Goal: Task Accomplishment & Management: Manage account settings

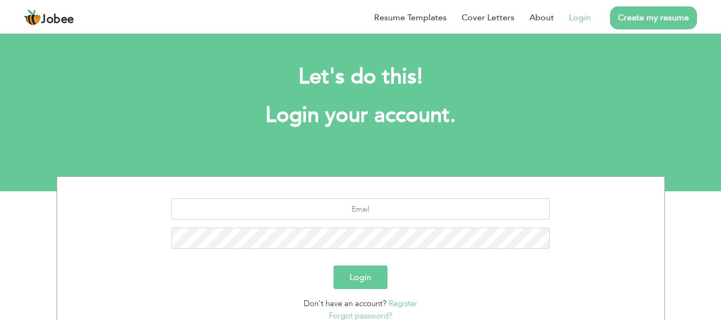
click at [434, 205] on input "text" at bounding box center [360, 208] width 378 height 21
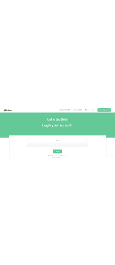
scroll to position [85, 0]
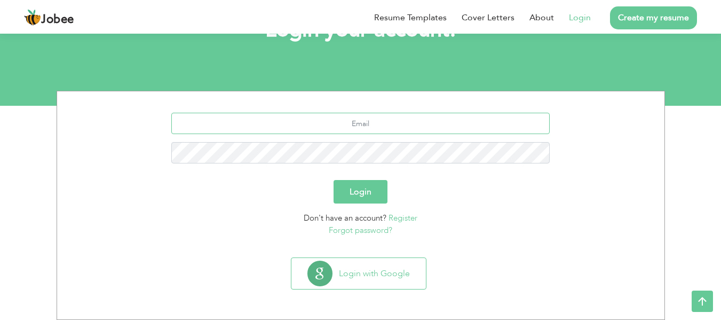
click at [422, 126] on input "text" at bounding box center [360, 123] width 378 height 21
click at [423, 126] on input "text" at bounding box center [360, 123] width 378 height 21
type input "S"
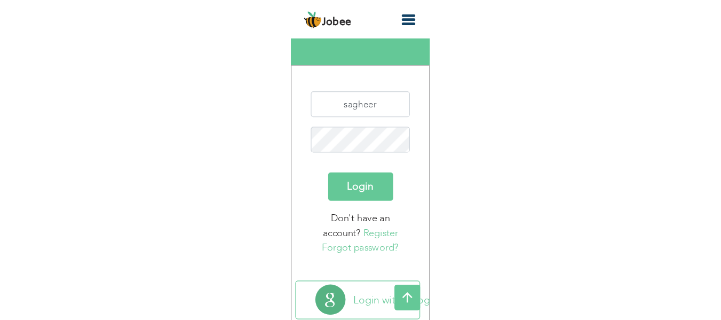
scroll to position [0, 0]
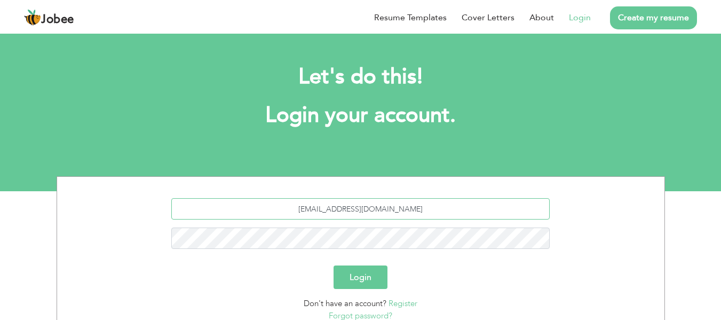
type input "sagheer123321@gmail.com"
click at [334, 265] on button "Login" at bounding box center [361, 276] width 54 height 23
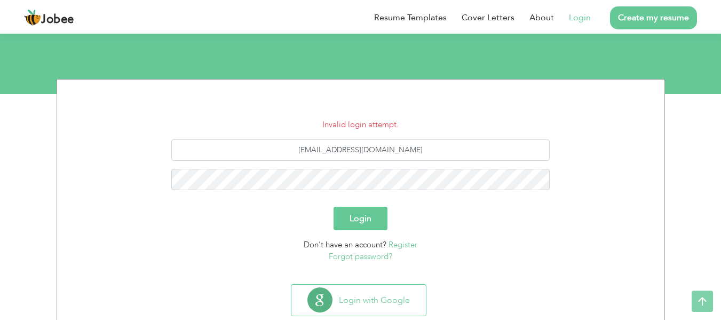
scroll to position [124, 0]
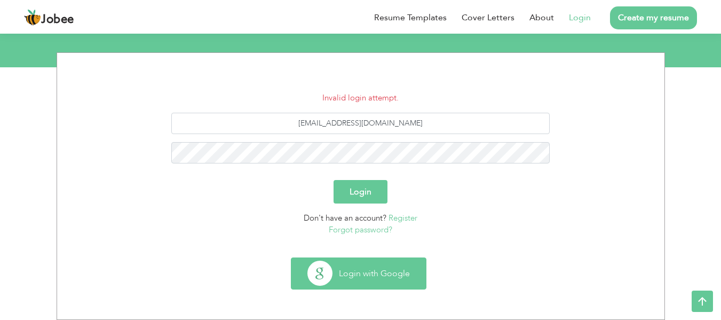
click at [367, 271] on button "Login with Google" at bounding box center [358, 273] width 135 height 31
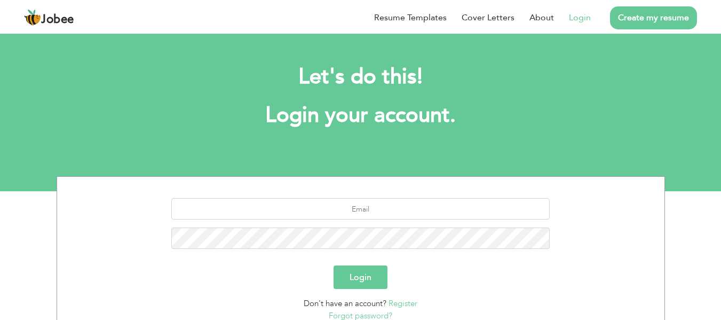
scroll to position [85, 0]
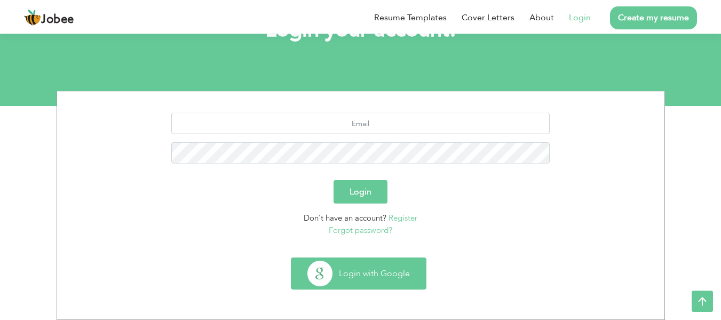
click at [373, 288] on button "Login with Google" at bounding box center [358, 273] width 135 height 31
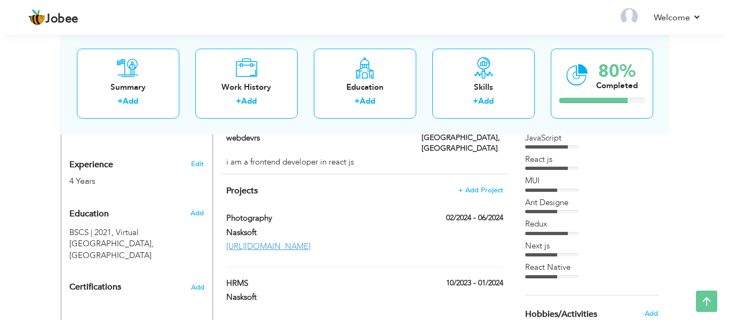
scroll to position [411, 0]
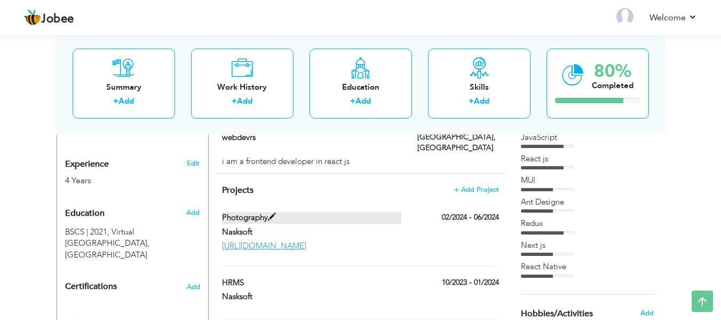
click at [275, 213] on span at bounding box center [272, 217] width 8 height 8
type input "Photography"
type input "Nasksoft"
type input "02/2024"
type input "06/2024"
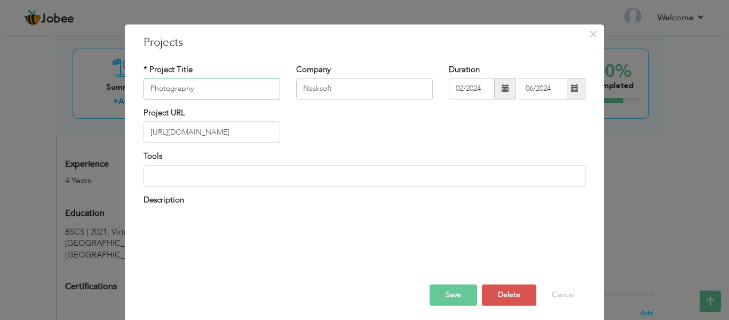
scroll to position [0, 0]
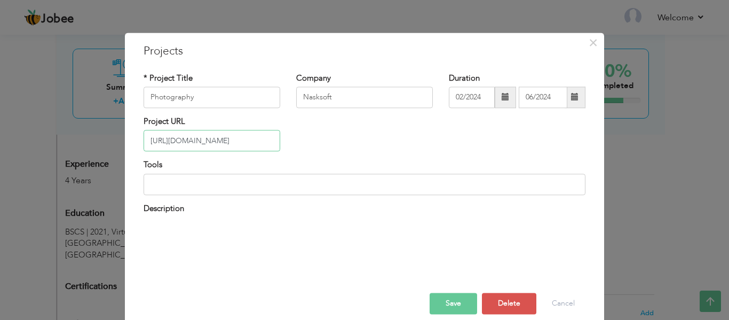
click at [185, 140] on input "[URL][DOMAIN_NAME]" at bounding box center [212, 140] width 137 height 21
type input "[URL][DOMAIN_NAME]"
click at [445, 307] on button "Save" at bounding box center [454, 303] width 48 height 21
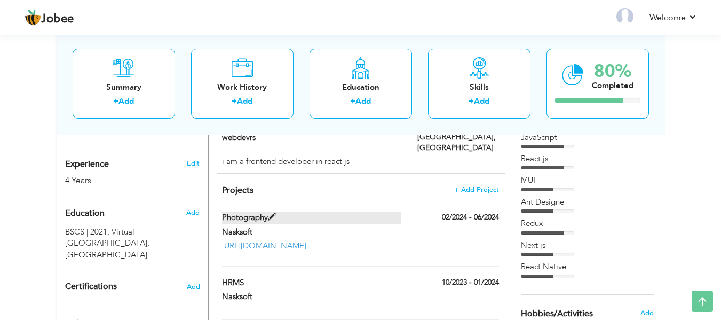
click at [272, 213] on span at bounding box center [272, 217] width 8 height 8
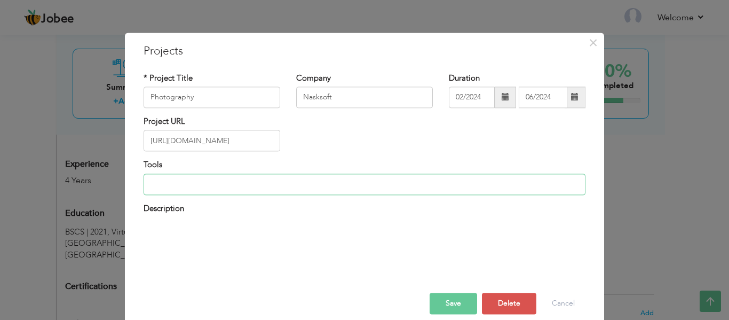
click at [309, 183] on input at bounding box center [365, 183] width 442 height 21
click at [309, 183] on input "Reac" at bounding box center [365, 183] width 442 height 21
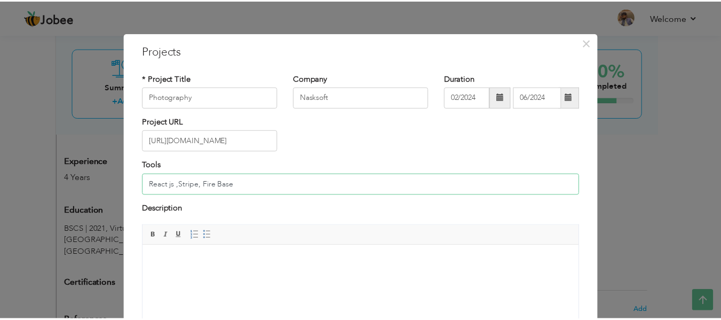
scroll to position [106, 0]
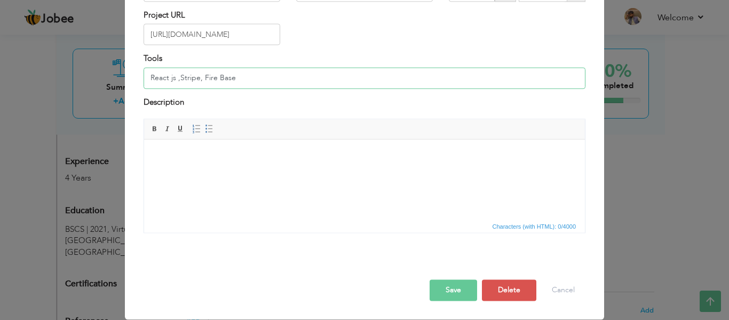
type input "React js ,Stripe, Fire Base"
click at [459, 293] on button "Save" at bounding box center [454, 290] width 48 height 21
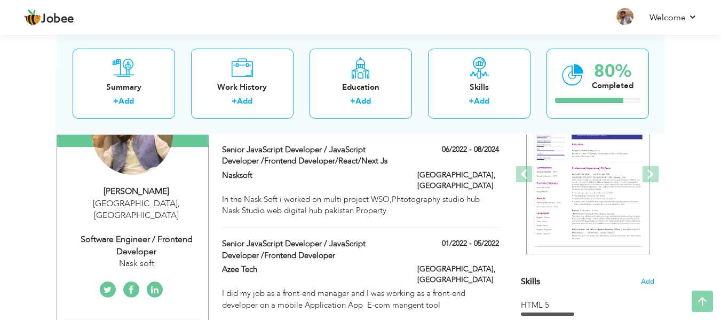
scroll to position [137, 0]
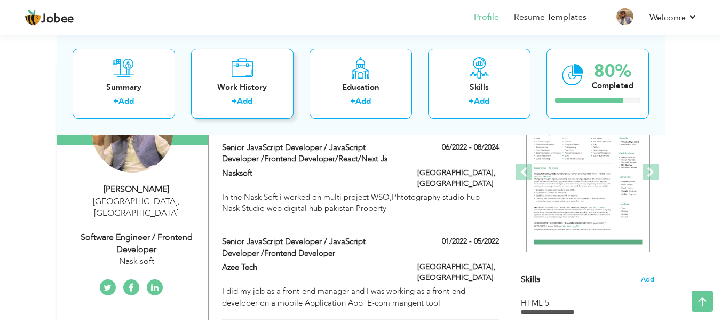
click at [249, 89] on div "Work History" at bounding box center [242, 86] width 85 height 11
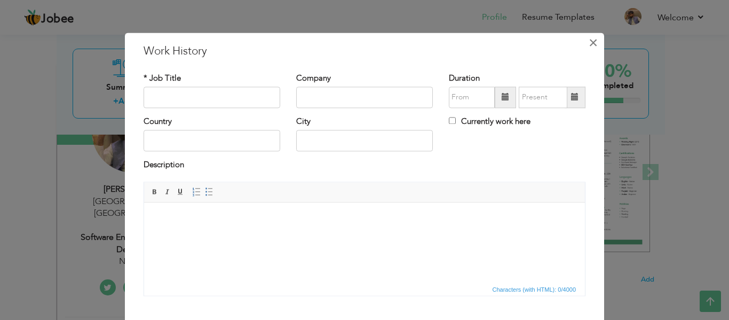
click at [589, 49] on span "×" at bounding box center [593, 42] width 9 height 19
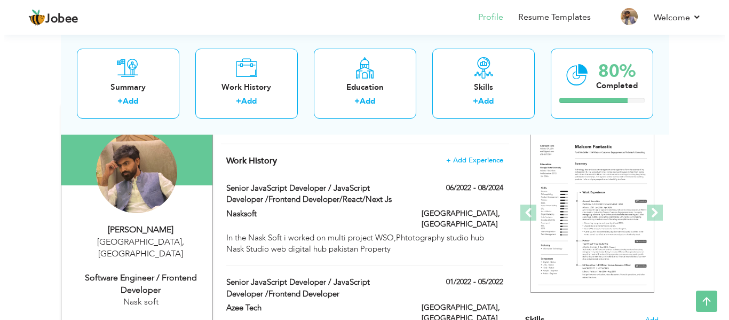
scroll to position [96, 0]
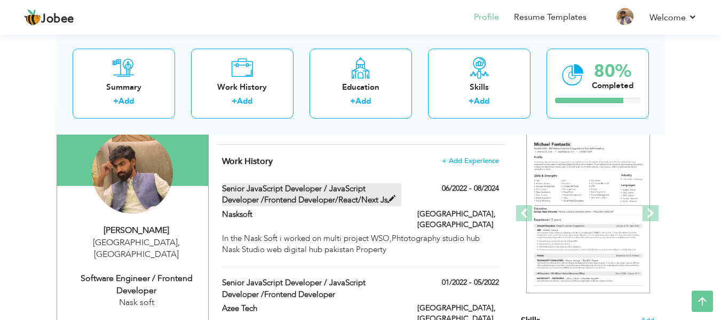
click at [391, 195] on span at bounding box center [392, 199] width 8 height 8
type input "Senior JavaScript Developer / JavaScript Developer /Frontend Developer/React/Ne…"
type input "Nasksoft"
type input "06/2022"
type input "08/2024"
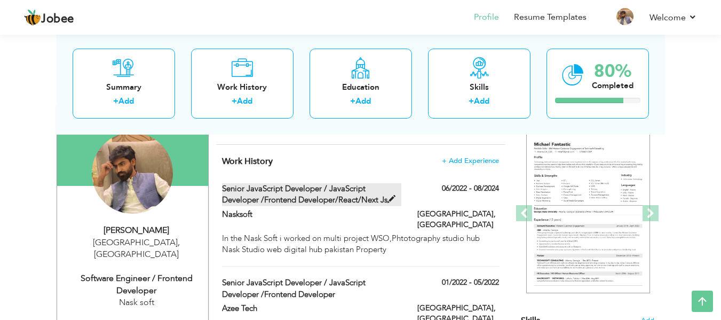
type input "[GEOGRAPHIC_DATA]"
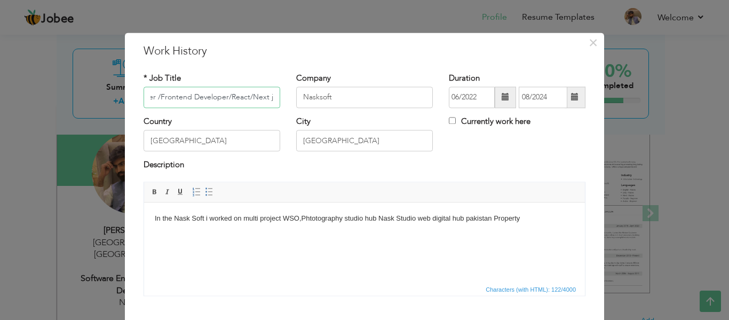
scroll to position [0, 0]
click at [147, 97] on input "Senior JavaScript Developer / JavaScript Developer /Frontend Developer/React/Ne…" at bounding box center [212, 96] width 137 height 21
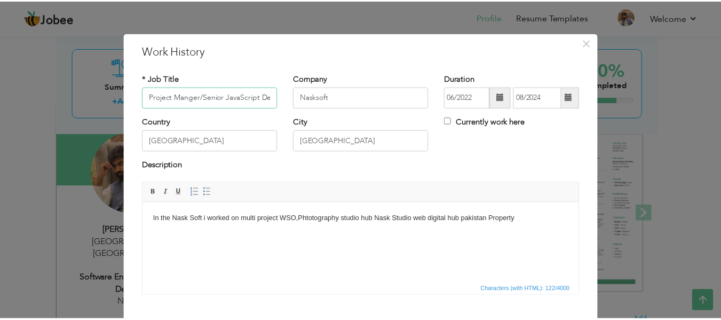
scroll to position [62, 0]
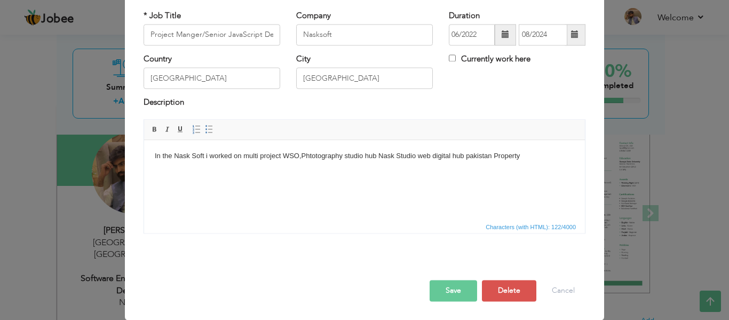
click at [444, 300] on button "Save" at bounding box center [454, 290] width 48 height 21
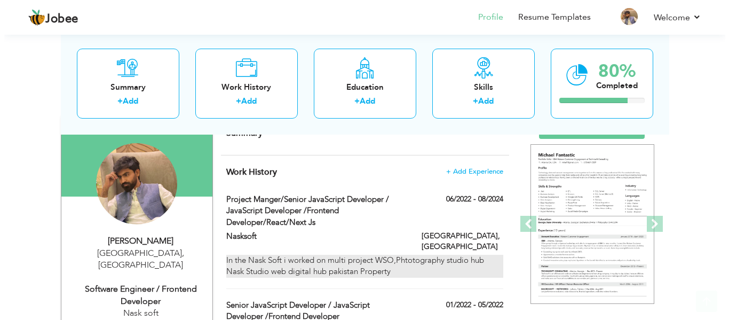
scroll to position [88, 0]
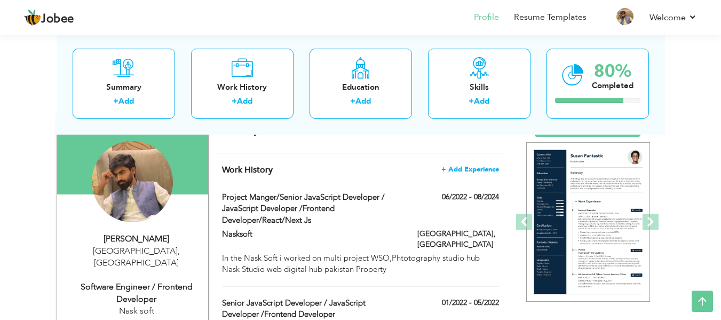
click at [473, 170] on span "+ Add Experience" at bounding box center [470, 168] width 58 height 7
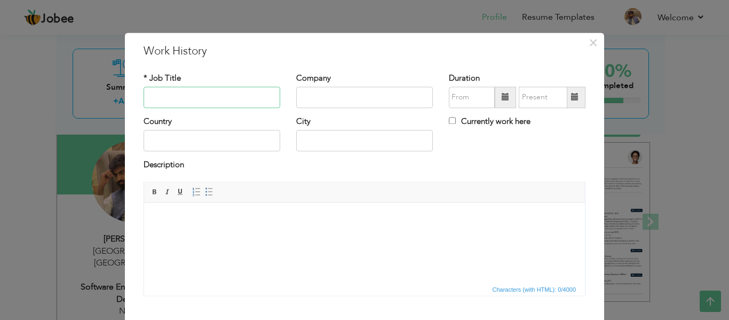
scroll to position [62, 0]
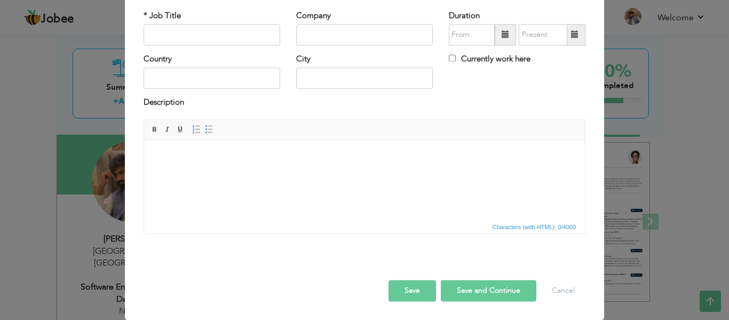
click at [619, 145] on div "× Work History * Job Title Company Duration Currently work here Country" at bounding box center [364, 160] width 729 height 320
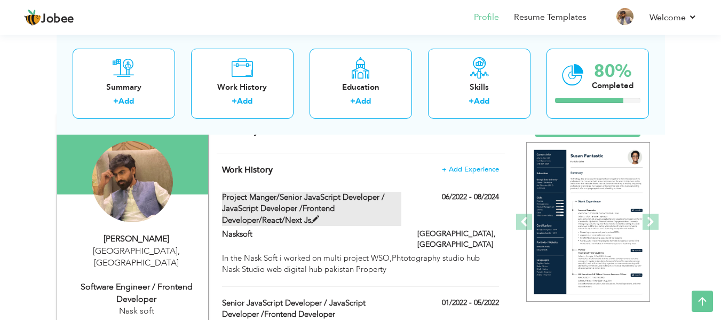
click at [313, 211] on label "Project Manger/Senior JavaScript Developer / JavaScript Developer /Frontend Dev…" at bounding box center [311, 209] width 179 height 34
type input "Project Manger/Senior JavaScript Developer / JavaScript Developer /Frontend Dev…"
type input "Nasksoft"
type input "06/2022"
type input "08/2024"
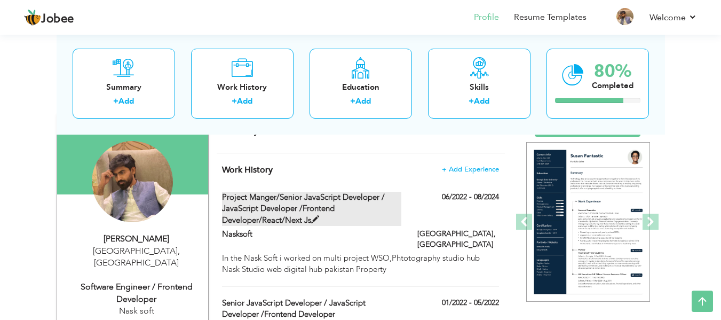
type input "[GEOGRAPHIC_DATA]"
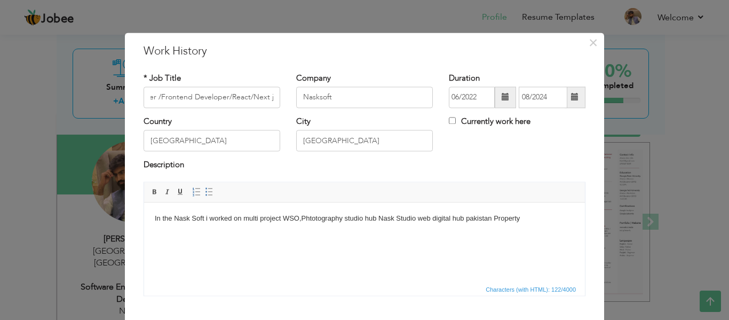
scroll to position [0, 0]
drag, startPoint x: 524, startPoint y: 216, endPoint x: 4, endPoint y: 154, distance: 524.1
click at [144, 202] on html "In the Nask Soft i worked on multi project WSO,Phtotography studio hub Nask Stu…" at bounding box center [364, 218] width 441 height 33
copy body "In the Nask Soft i worked on multi project WSO,Phtotography studio hub Nask Stu…"
